Goal: Task Accomplishment & Management: Manage account settings

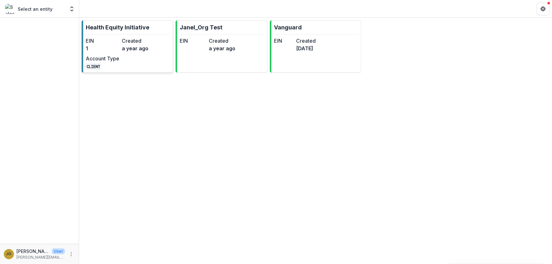
click at [137, 29] on p "Health Equity Initiative" at bounding box center [118, 27] width 64 height 9
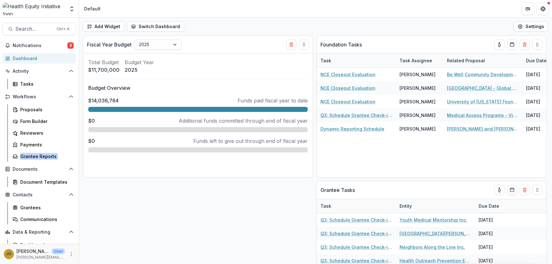
drag, startPoint x: 79, startPoint y: 146, endPoint x: 78, endPoint y: 172, distance: 26.6
click at [78, 172] on div "Search... Ctrl + K Notifications 3 Dashboard Activity Tasks Workflows Proposals…" at bounding box center [39, 141] width 79 height 246
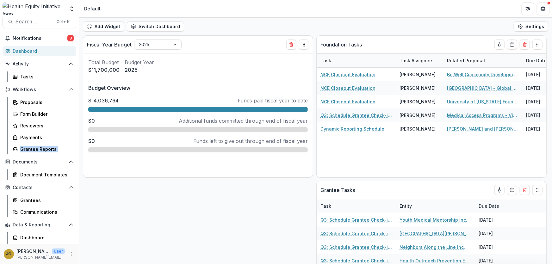
scroll to position [17, 0]
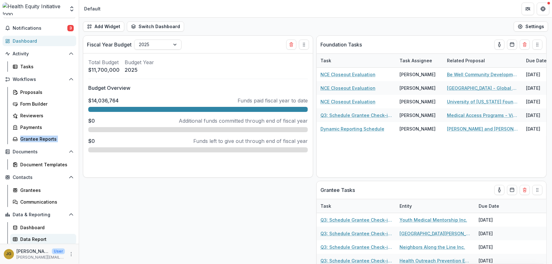
click at [35, 239] on div "Data Report" at bounding box center [45, 239] width 51 height 7
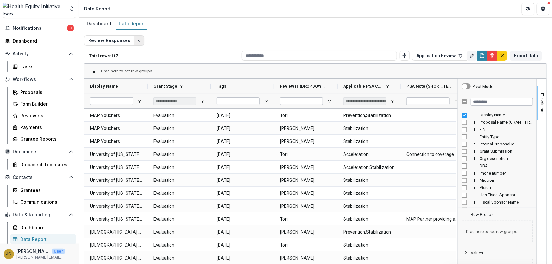
click at [137, 41] on icon "Edit selected report" at bounding box center [139, 40] width 5 height 5
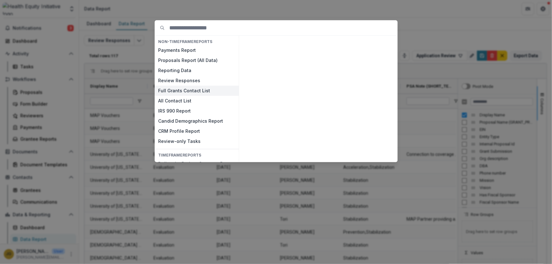
click at [177, 91] on button "Full Grants Contact List" at bounding box center [197, 91] width 84 height 10
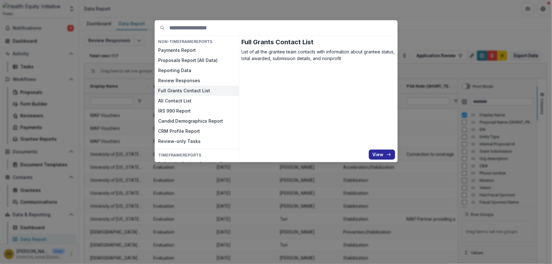
click at [373, 153] on button "View" at bounding box center [382, 155] width 26 height 10
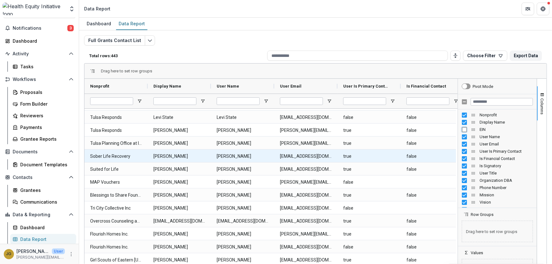
scroll to position [144, 0]
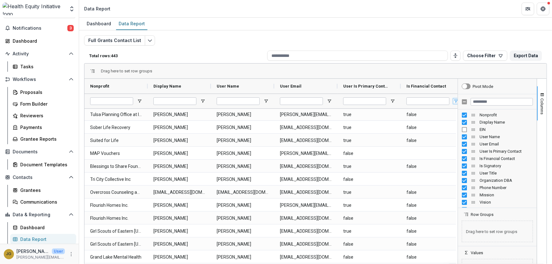
click at [455, 101] on span "Open Filter Menu" at bounding box center [455, 101] width 5 height 5
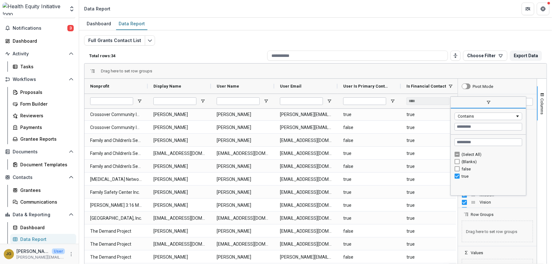
scroll to position [0, 0]
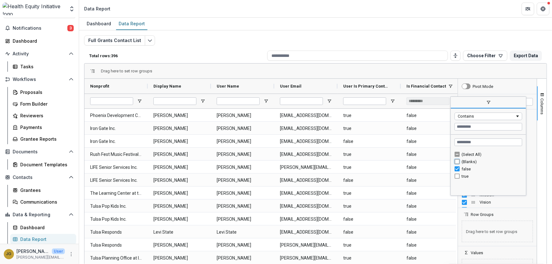
type input "**********"
click at [382, 40] on div "Full Grants Contact List Total rows: 409 Choose Filter Personal Filters Team Fi…" at bounding box center [315, 152] width 463 height 234
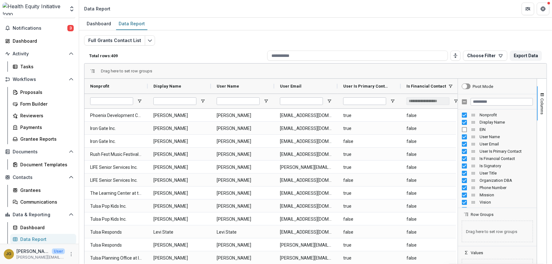
click at [331, 45] on div "Full Grants Contact List Total rows: 409 Choose Filter Personal Filters Team Fi…" at bounding box center [315, 152] width 463 height 234
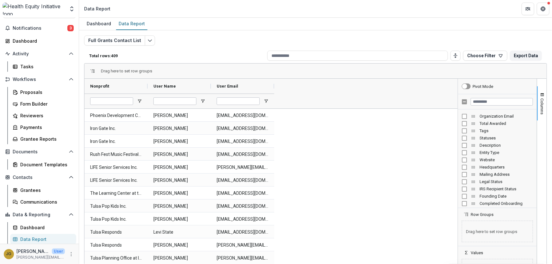
scroll to position [148, 0]
click at [533, 166] on div "Headquarters" at bounding box center [497, 163] width 79 height 7
click at [485, 142] on span "Statuses" at bounding box center [506, 140] width 53 height 5
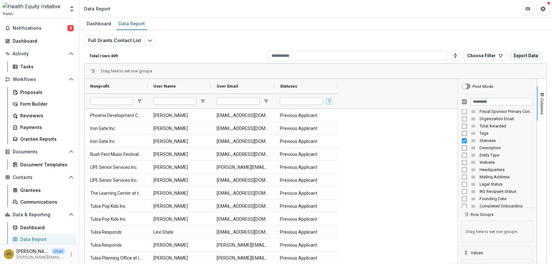
click at [329, 101] on span "Open Filter Menu" at bounding box center [329, 101] width 5 height 5
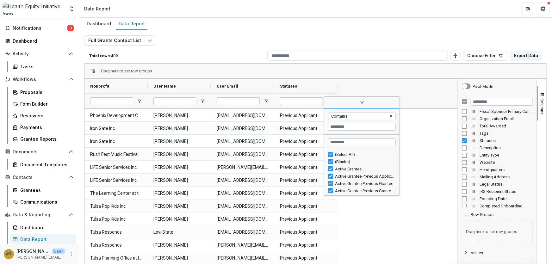
drag, startPoint x: 398, startPoint y: 155, endPoint x: 399, endPoint y: 164, distance: 8.5
click at [399, 164] on div "Column Menu" at bounding box center [399, 146] width 2 height 96
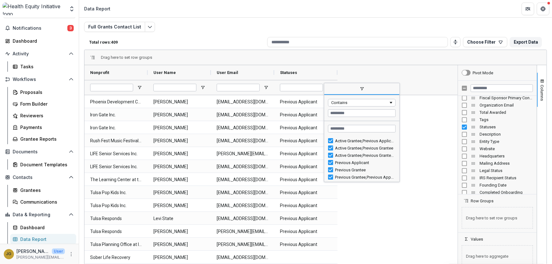
scroll to position [20, 0]
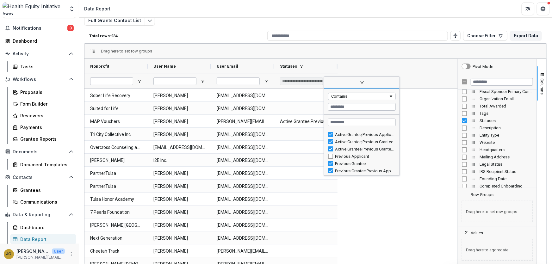
drag, startPoint x: 398, startPoint y: 164, endPoint x: 397, endPoint y: 134, distance: 30.7
click at [397, 134] on div "Active Grantee,Previous Applicant Active Grantee,Previous Grantee Active Grante…" at bounding box center [361, 153] width 75 height 46
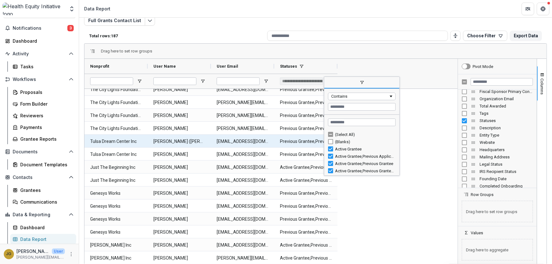
scroll to position [0, 0]
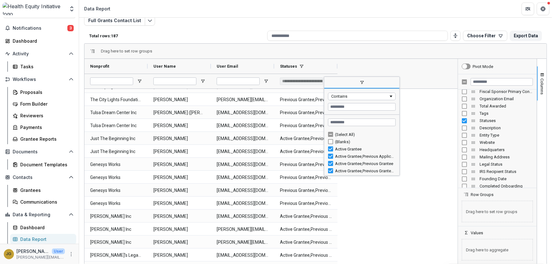
drag, startPoint x: 398, startPoint y: 139, endPoint x: 397, endPoint y: 124, distance: 14.6
click at [397, 124] on div "Loading... No matches. (Select All) (Blanks) Active Grantee Active Grantee,Prev…" at bounding box center [361, 145] width 75 height 61
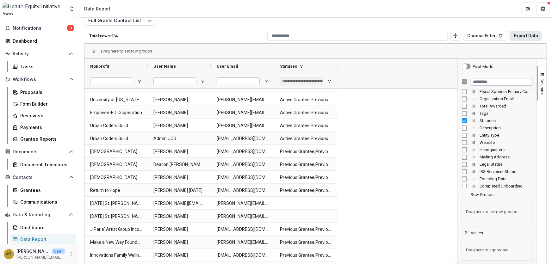
click at [525, 37] on button "Export Data" at bounding box center [526, 36] width 32 height 10
click at [329, 80] on span "Open Filter Menu" at bounding box center [329, 81] width 5 height 5
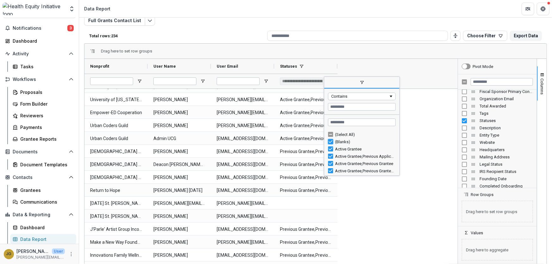
type input "**********"
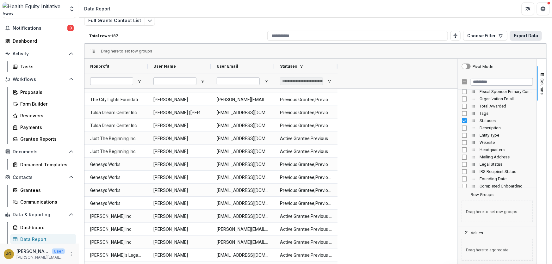
click at [525, 35] on button "Export Data" at bounding box center [526, 36] width 32 height 10
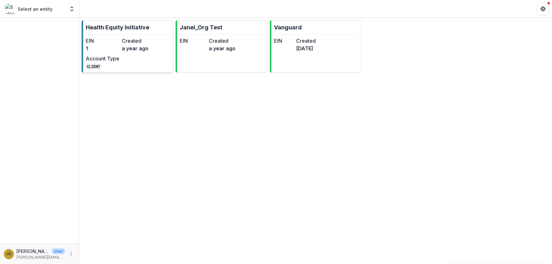
click at [119, 28] on p "Health Equity Initiative" at bounding box center [118, 27] width 64 height 9
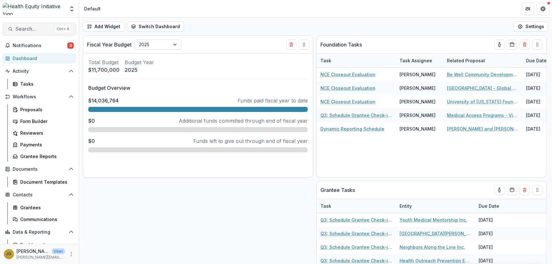
click at [20, 26] on span "Search..." at bounding box center [34, 29] width 37 height 6
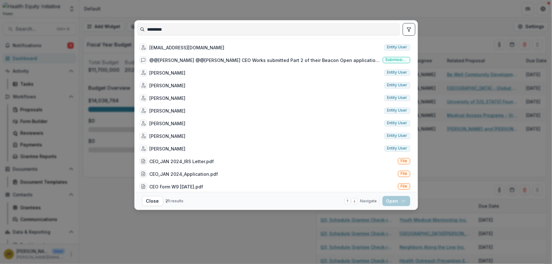
type input "*********"
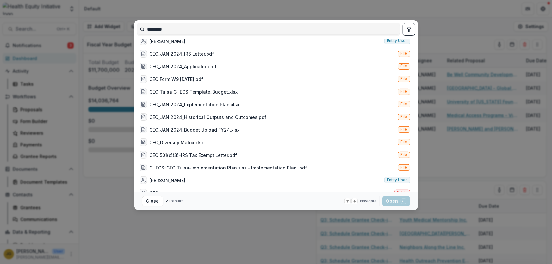
scroll to position [117, 0]
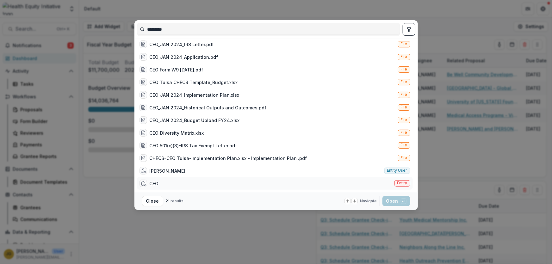
click at [150, 182] on div "CEO" at bounding box center [154, 183] width 9 height 7
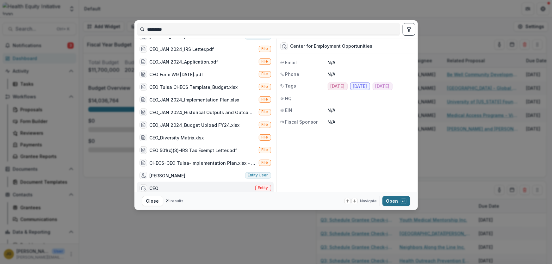
click at [391, 199] on button "Open with enter key" at bounding box center [397, 201] width 28 height 10
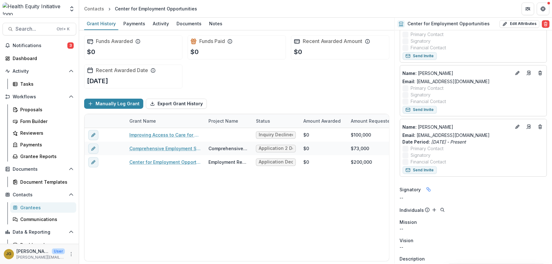
scroll to position [144, 0]
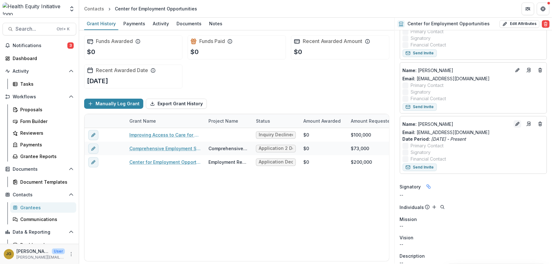
click at [518, 123] on icon "Edit" at bounding box center [519, 123] width 2 height 2
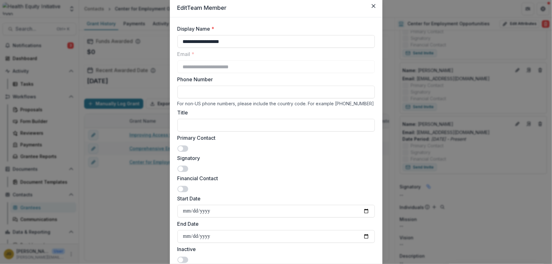
scroll to position [69, 0]
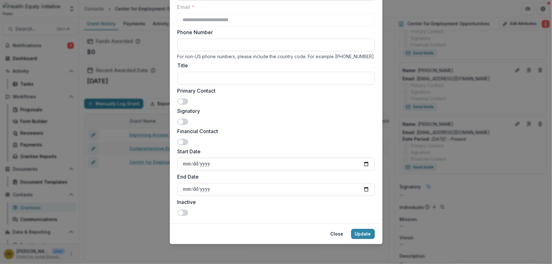
click at [184, 213] on span at bounding box center [182, 213] width 11 height 6
click at [359, 233] on button "Update" at bounding box center [363, 234] width 24 height 10
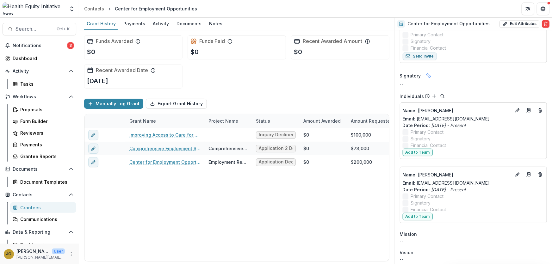
scroll to position [230, 0]
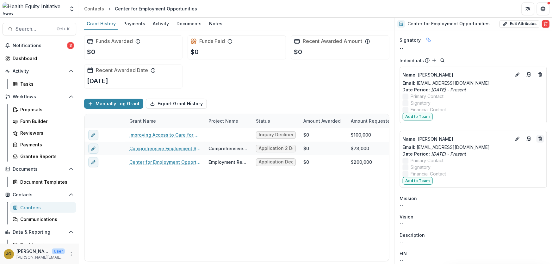
click at [538, 138] on line "Deletes" at bounding box center [539, 138] width 3 height 0
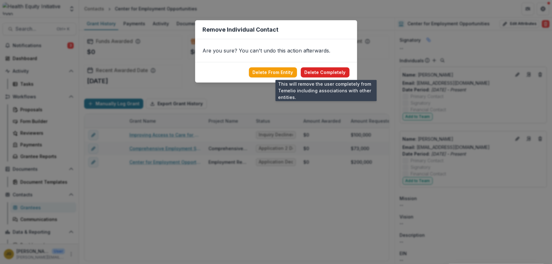
click at [322, 72] on button "Delete Completely" at bounding box center [325, 72] width 49 height 10
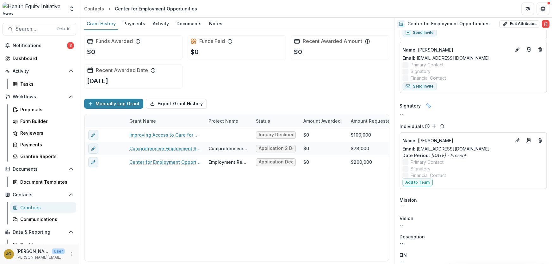
scroll to position [172, 0]
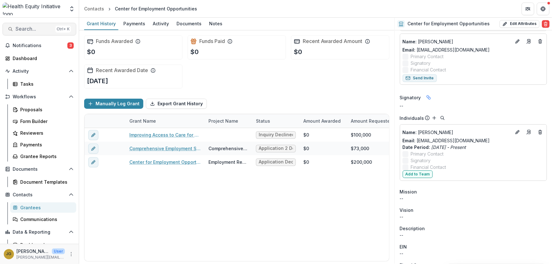
click at [21, 27] on span "Search..." at bounding box center [34, 29] width 37 height 6
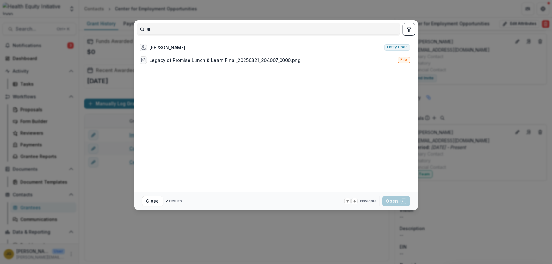
type input "*"
type input "*******"
click at [183, 49] on div "Janey Lundstrom" at bounding box center [168, 47] width 36 height 7
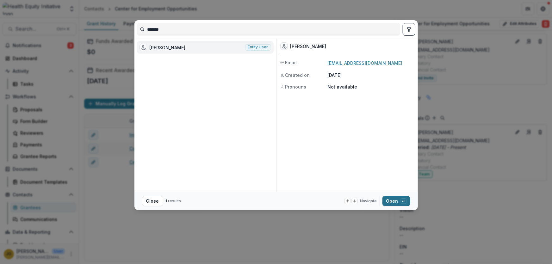
click at [396, 201] on button "Open with enter key" at bounding box center [397, 201] width 28 height 10
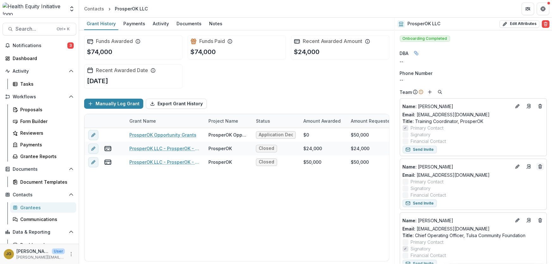
click at [539, 166] on icon "Deletes" at bounding box center [540, 166] width 5 height 5
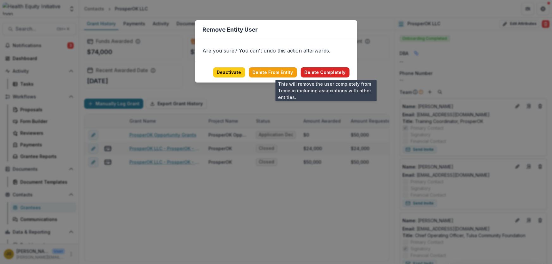
click at [327, 72] on button "Delete Completely" at bounding box center [325, 72] width 49 height 10
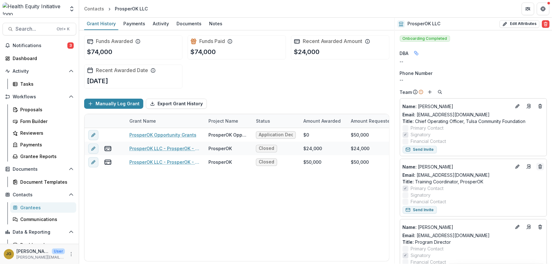
click at [538, 167] on icon "Deletes" at bounding box center [540, 166] width 5 height 5
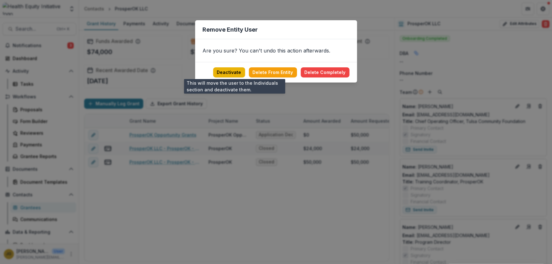
click at [226, 73] on button "Deactivate" at bounding box center [229, 72] width 32 height 10
